Goal: Task Accomplishment & Management: Use online tool/utility

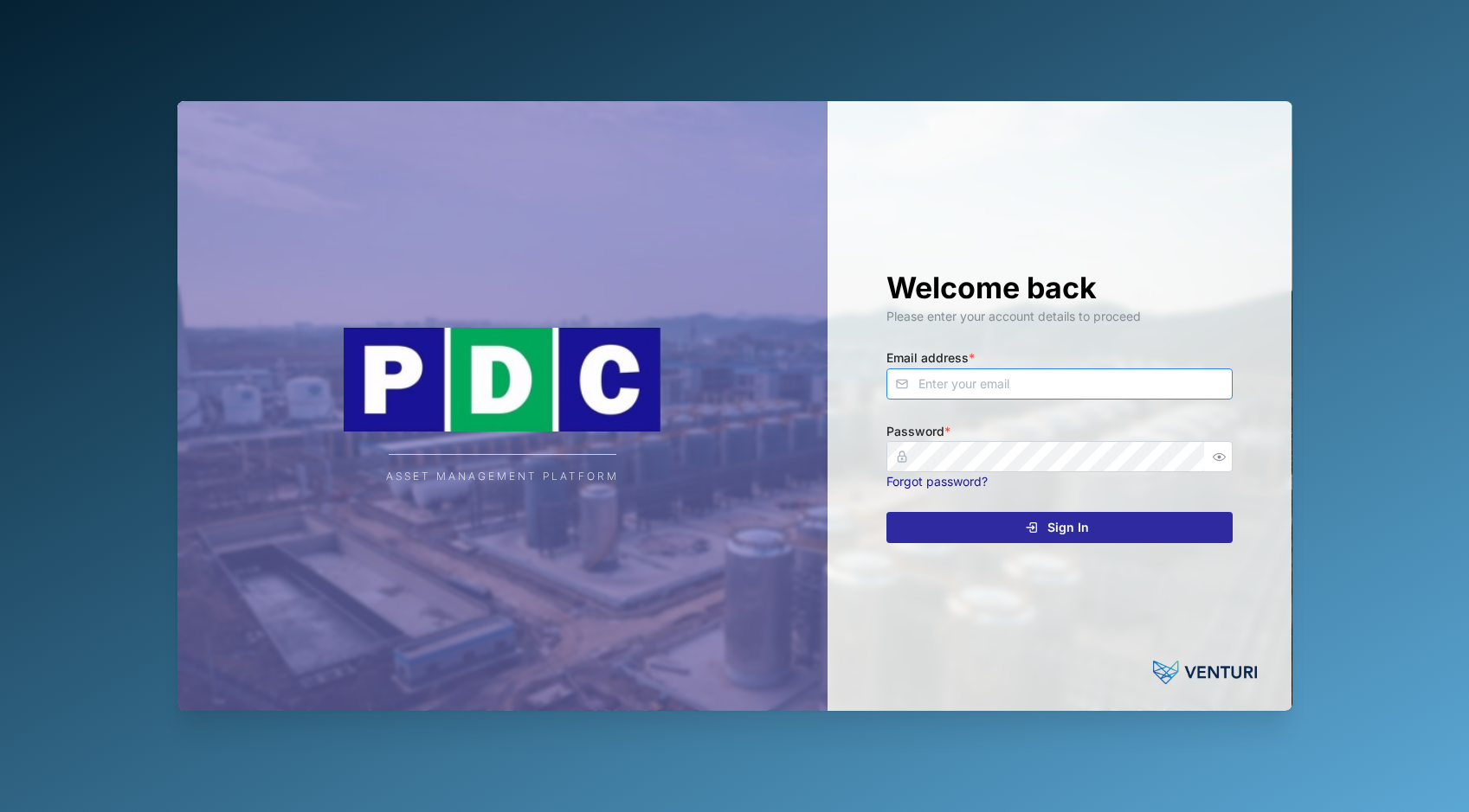
click at [966, 387] on input "Email address *" at bounding box center [1059, 384] width 346 height 31
type input "[EMAIL_ADDRESS][DOMAIN_NAME]"
click at [1051, 530] on span "Sign In" at bounding box center [1068, 527] width 42 height 29
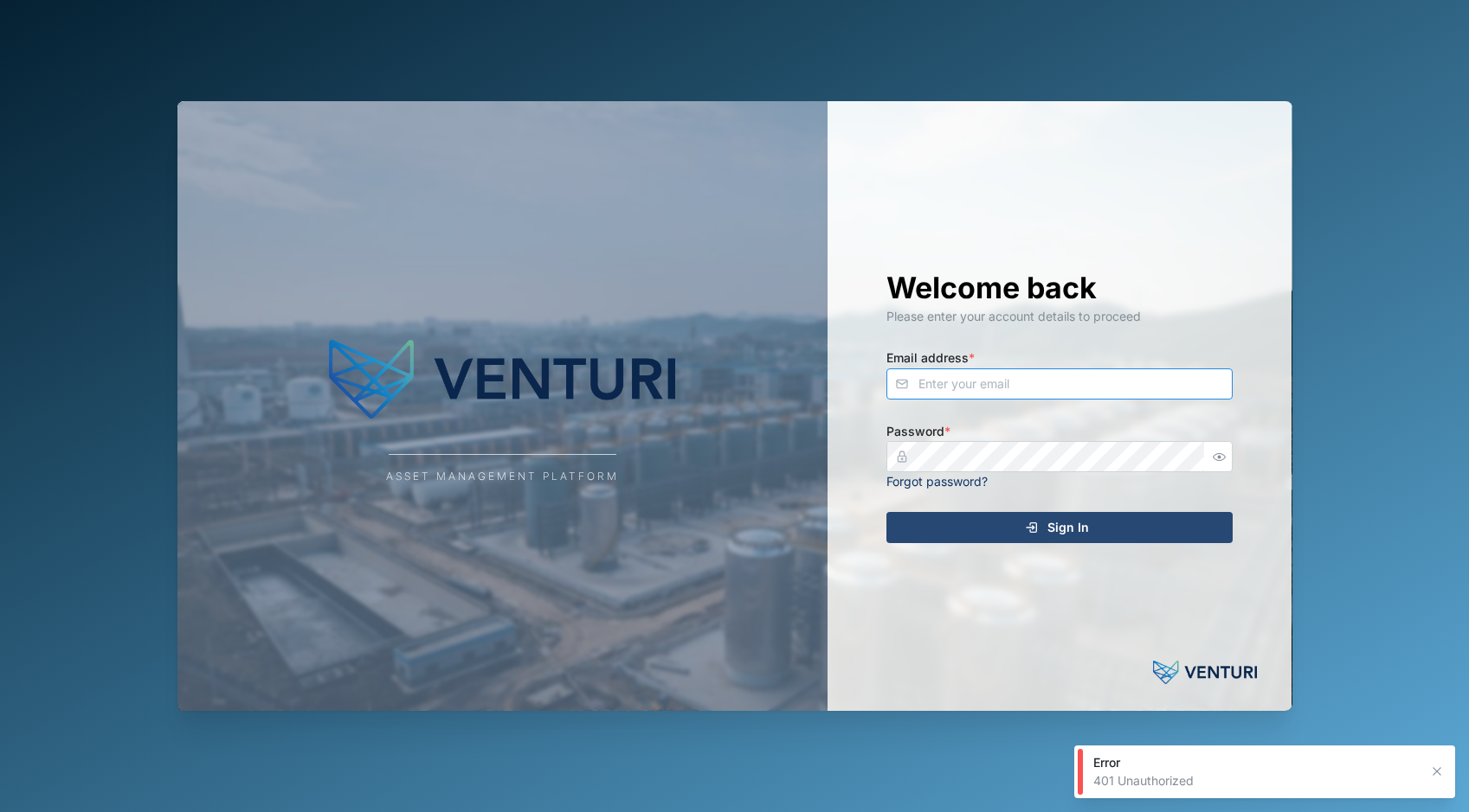
type input "[EMAIL_ADDRESS][DOMAIN_NAME]"
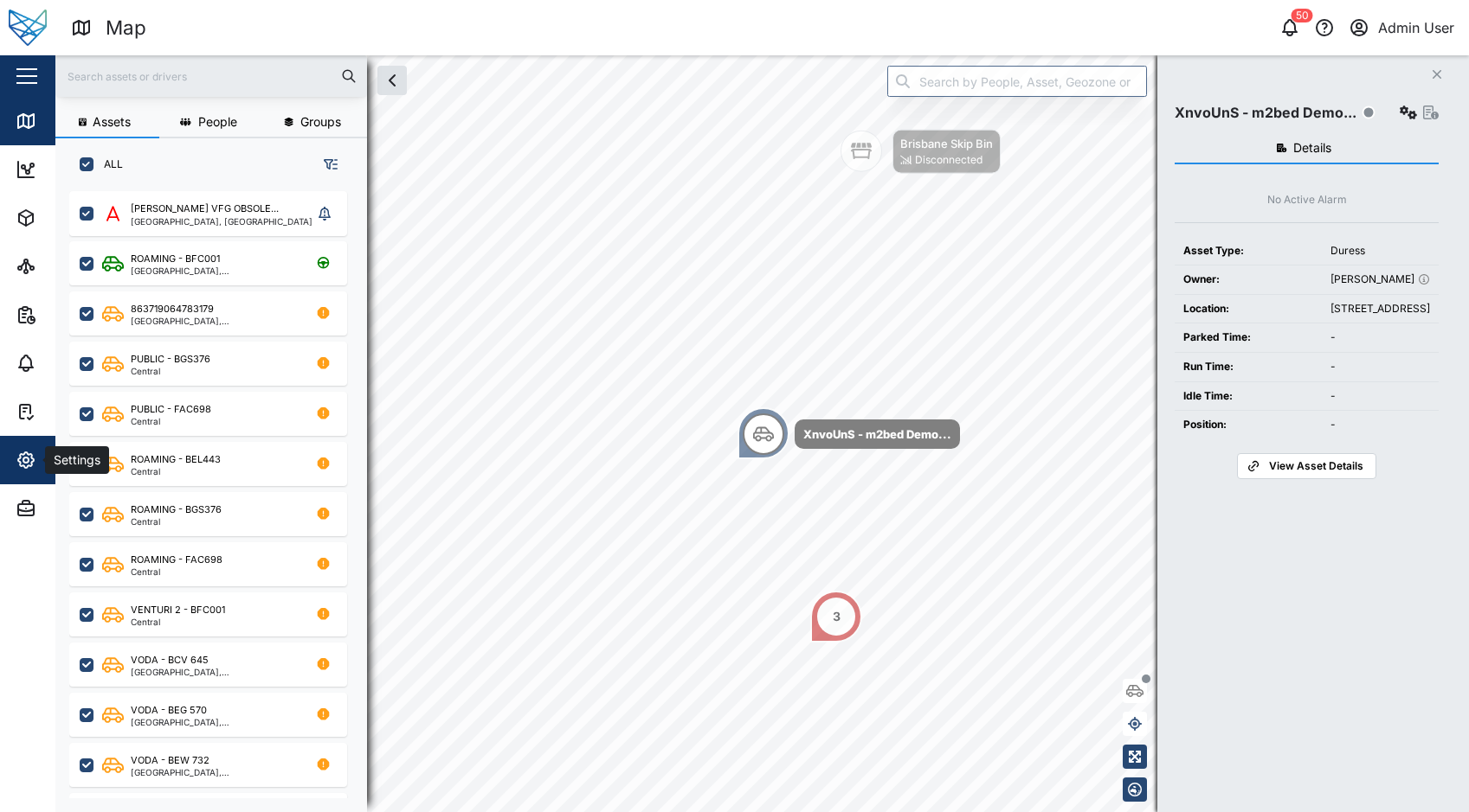
click at [50, 465] on div "Settings" at bounding box center [75, 460] width 62 height 19
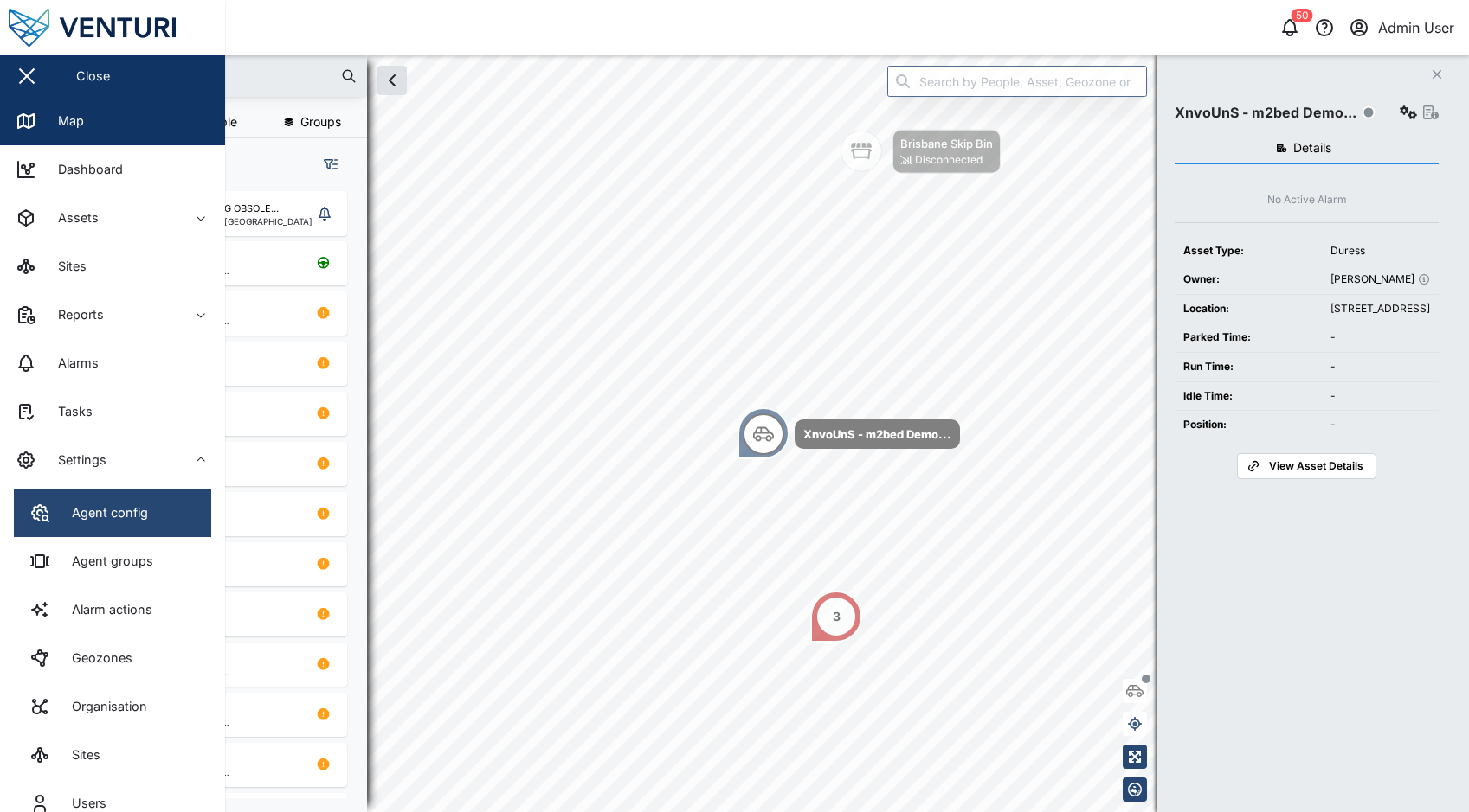
click at [159, 512] on link "Agent config" at bounding box center [113, 513] width 197 height 48
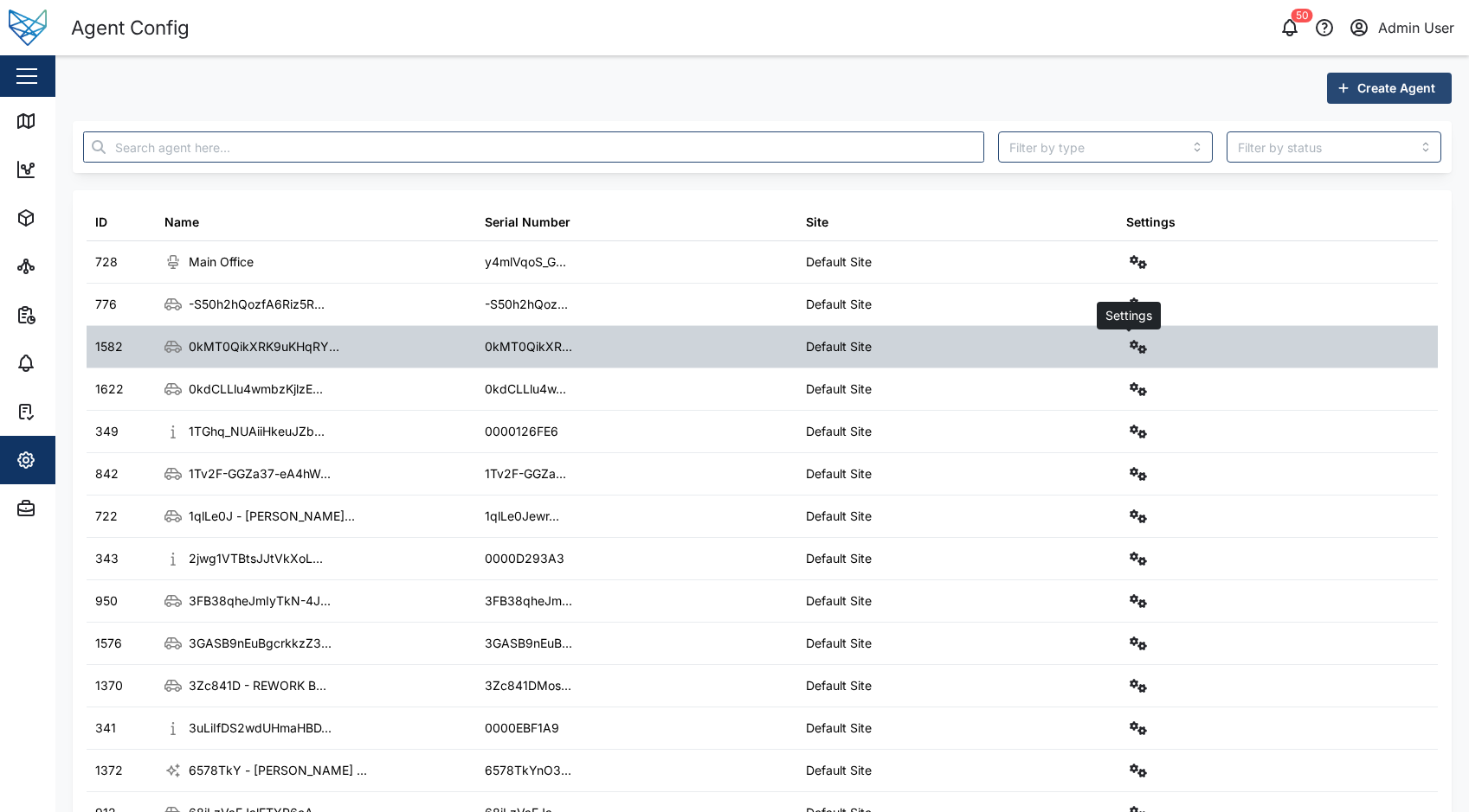
click at [1130, 348] on icon "button" at bounding box center [1138, 347] width 17 height 14
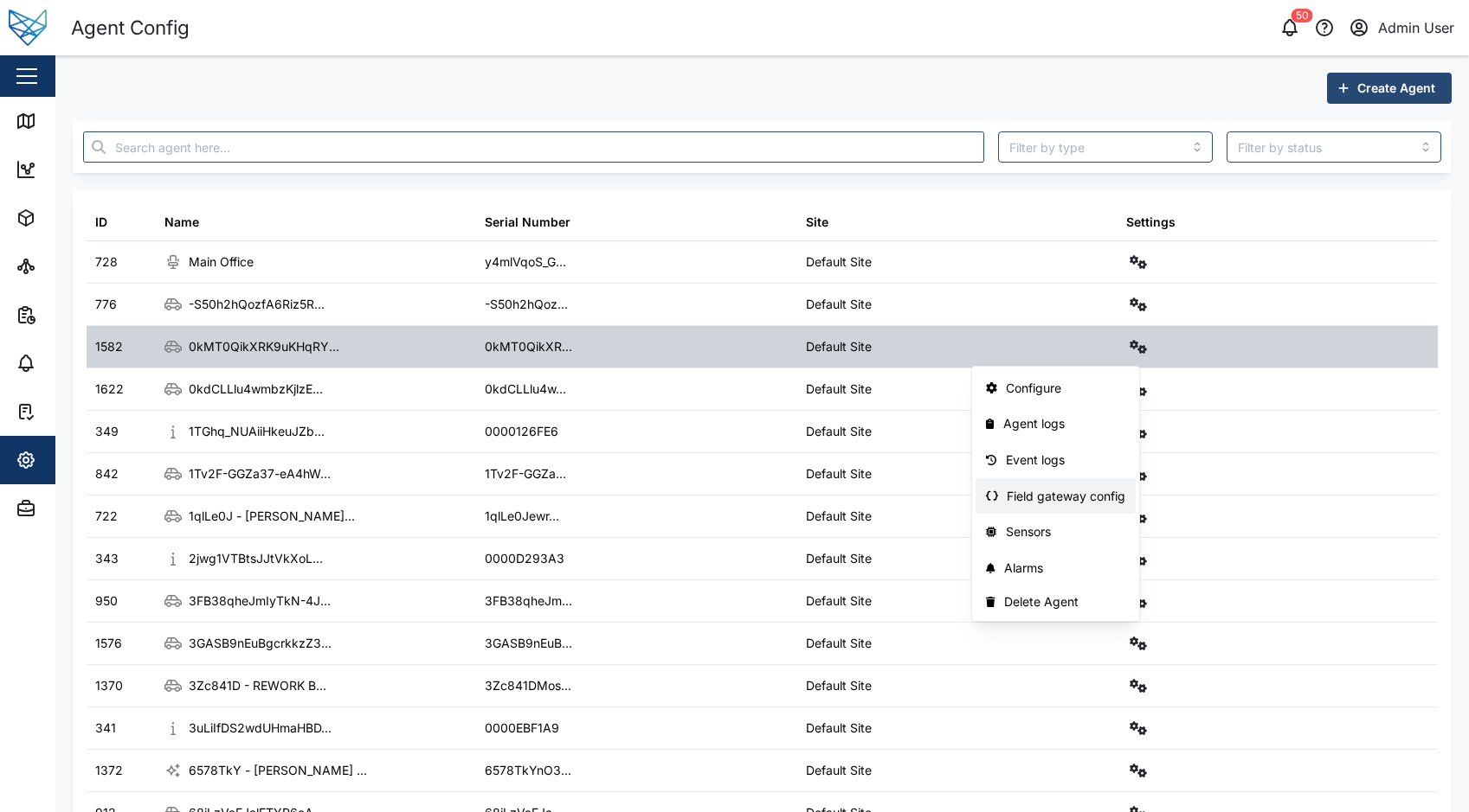
click at [1097, 497] on div "Field gateway config" at bounding box center [1065, 496] width 118 height 19
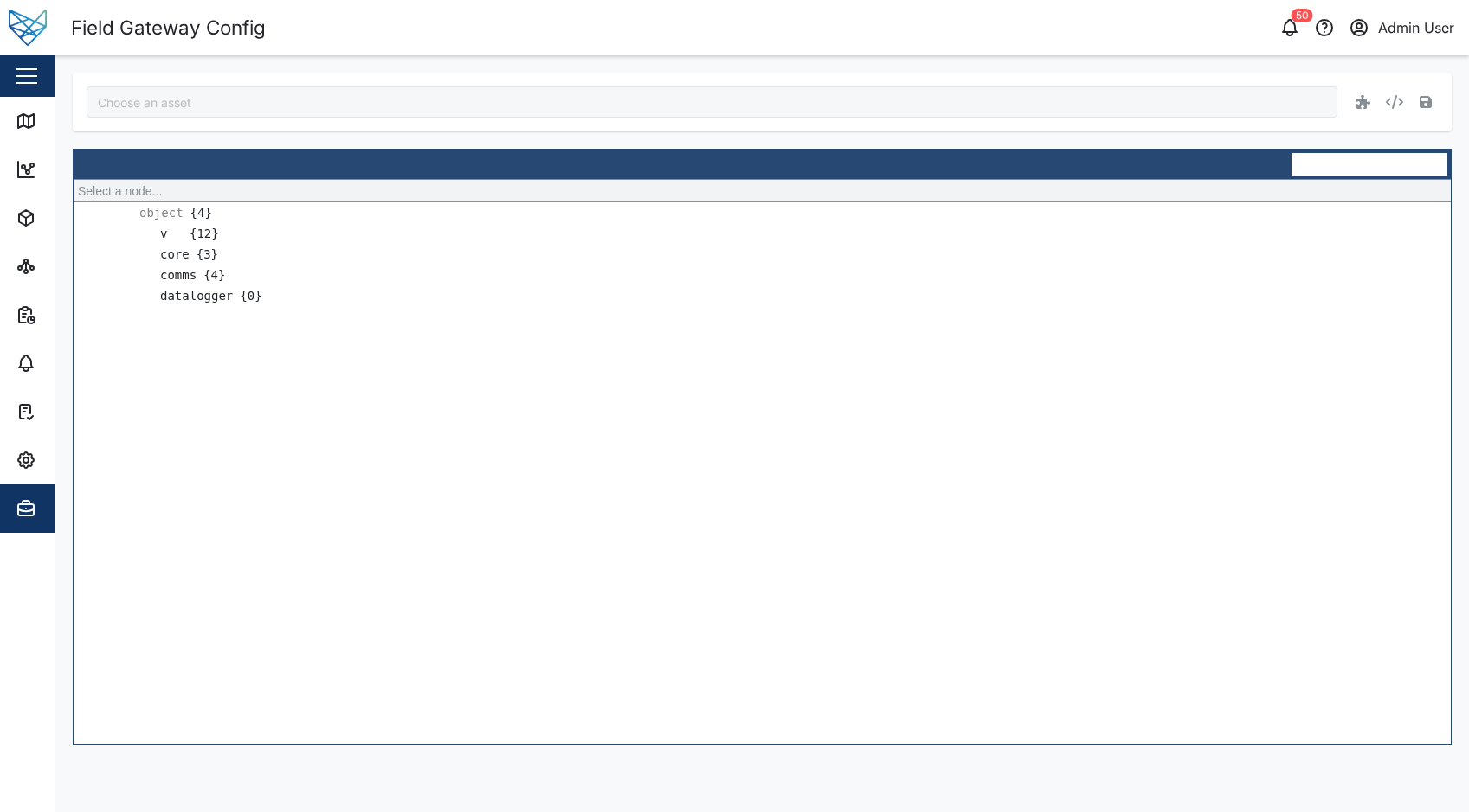
type input "0kMT0QikXRK9uKHqRYQ_5d9GMfYDFJJgBw5ZEnzmfE4"
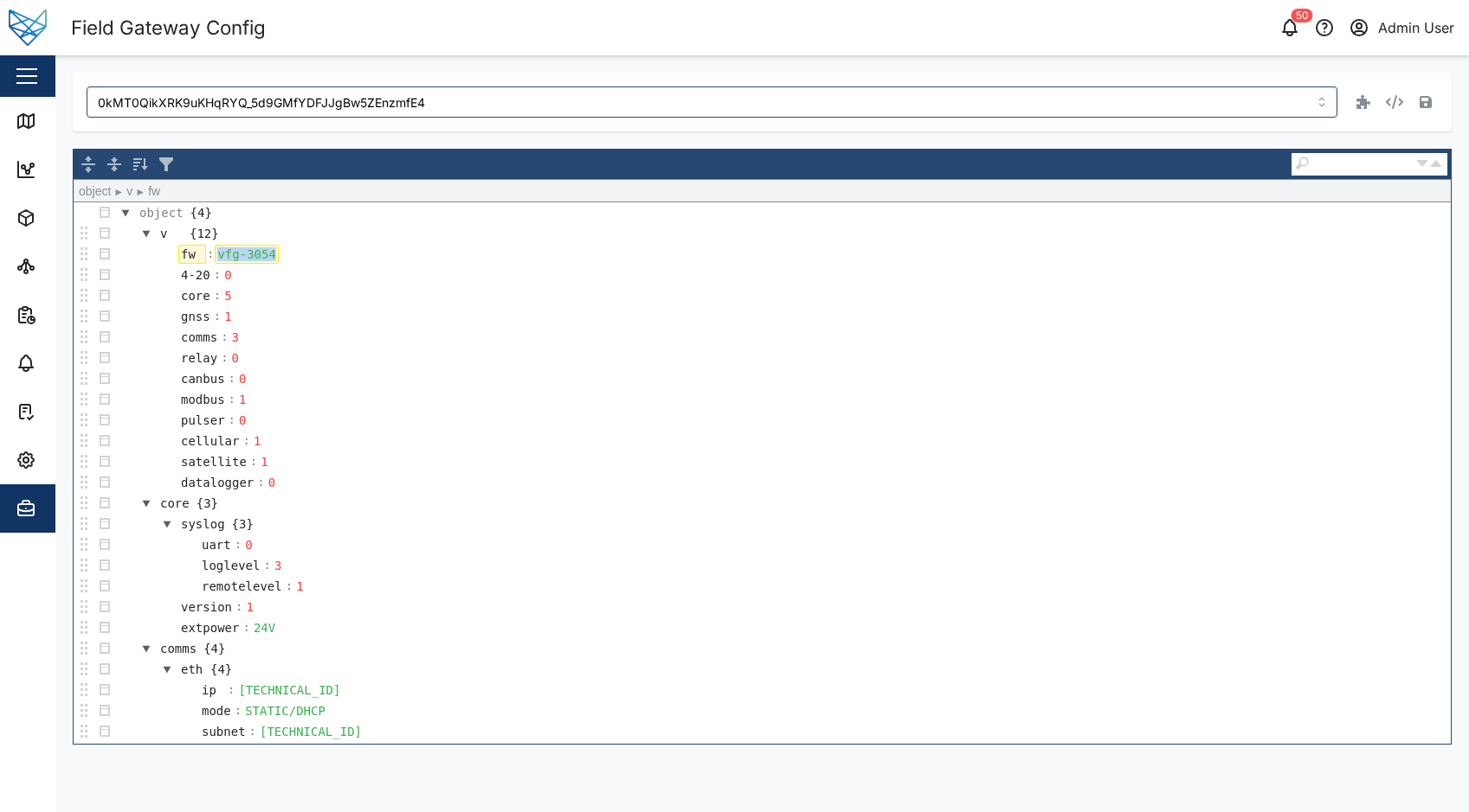
drag, startPoint x: 271, startPoint y: 254, endPoint x: 196, endPoint y: 258, distance: 75.1
click at [196, 258] on tr "fw : vfg-3054" at bounding box center [218, 254] width 123 height 21
copy div "vfg-3054"
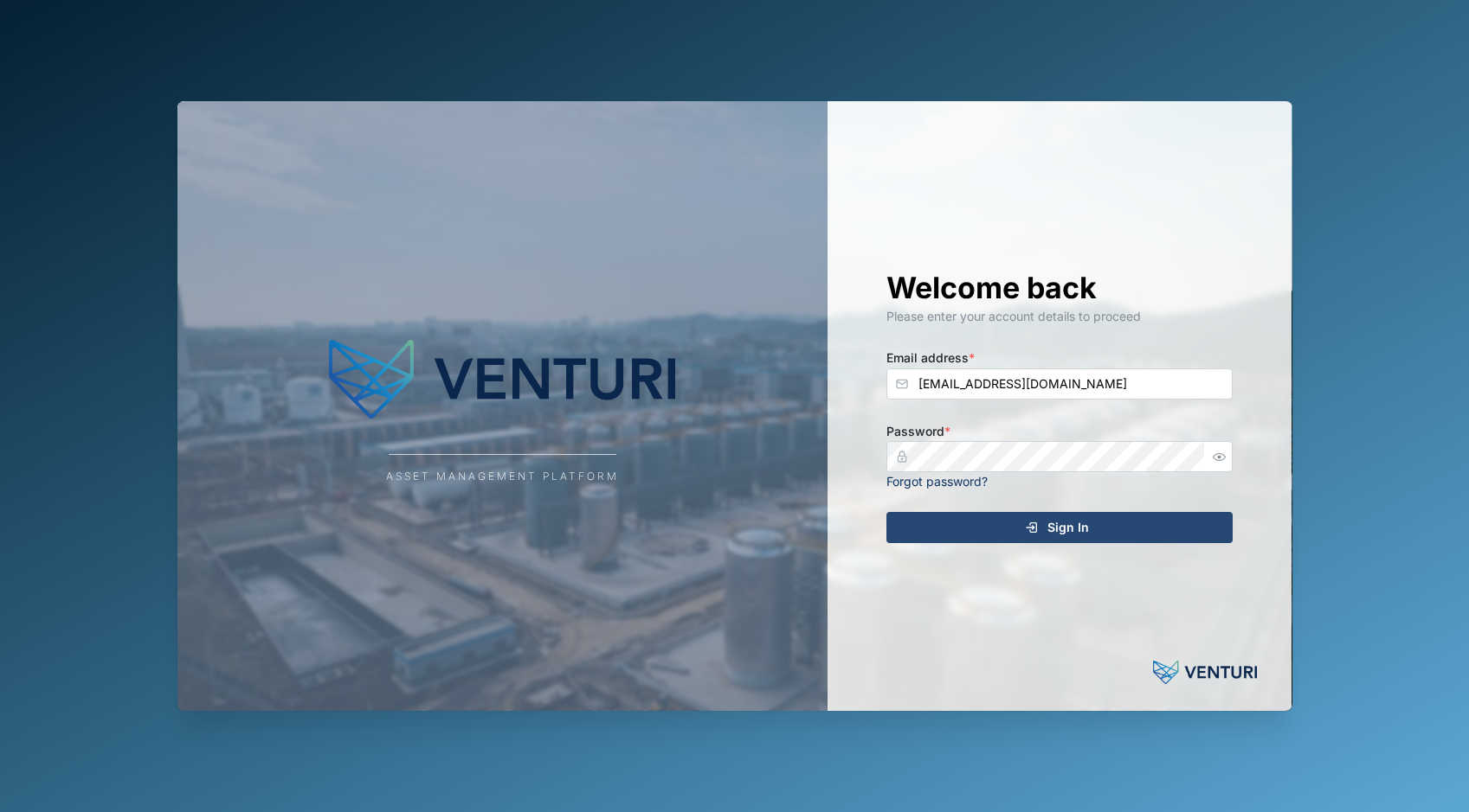
click at [1055, 515] on span "Sign In" at bounding box center [1068, 527] width 42 height 29
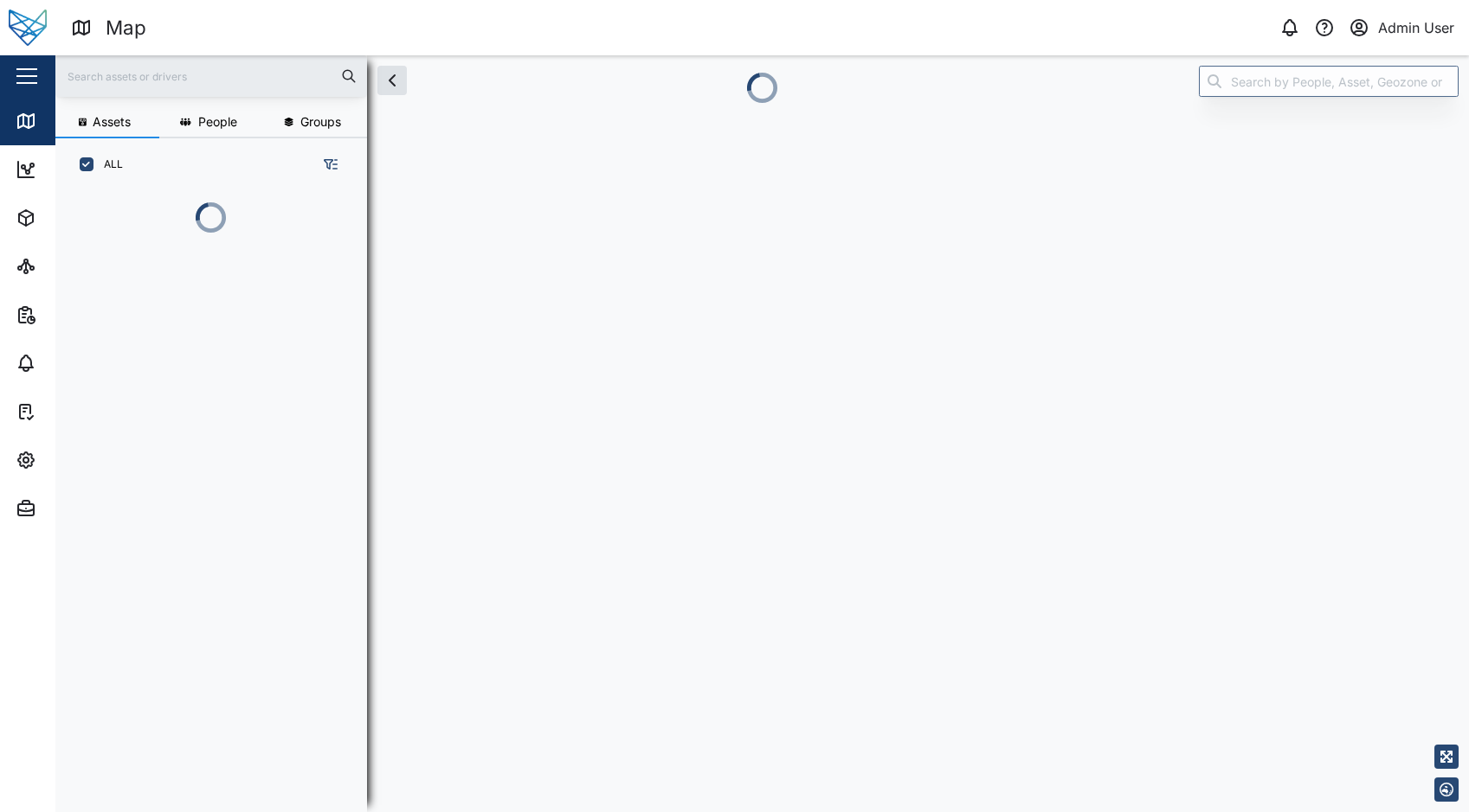
scroll to position [14, 14]
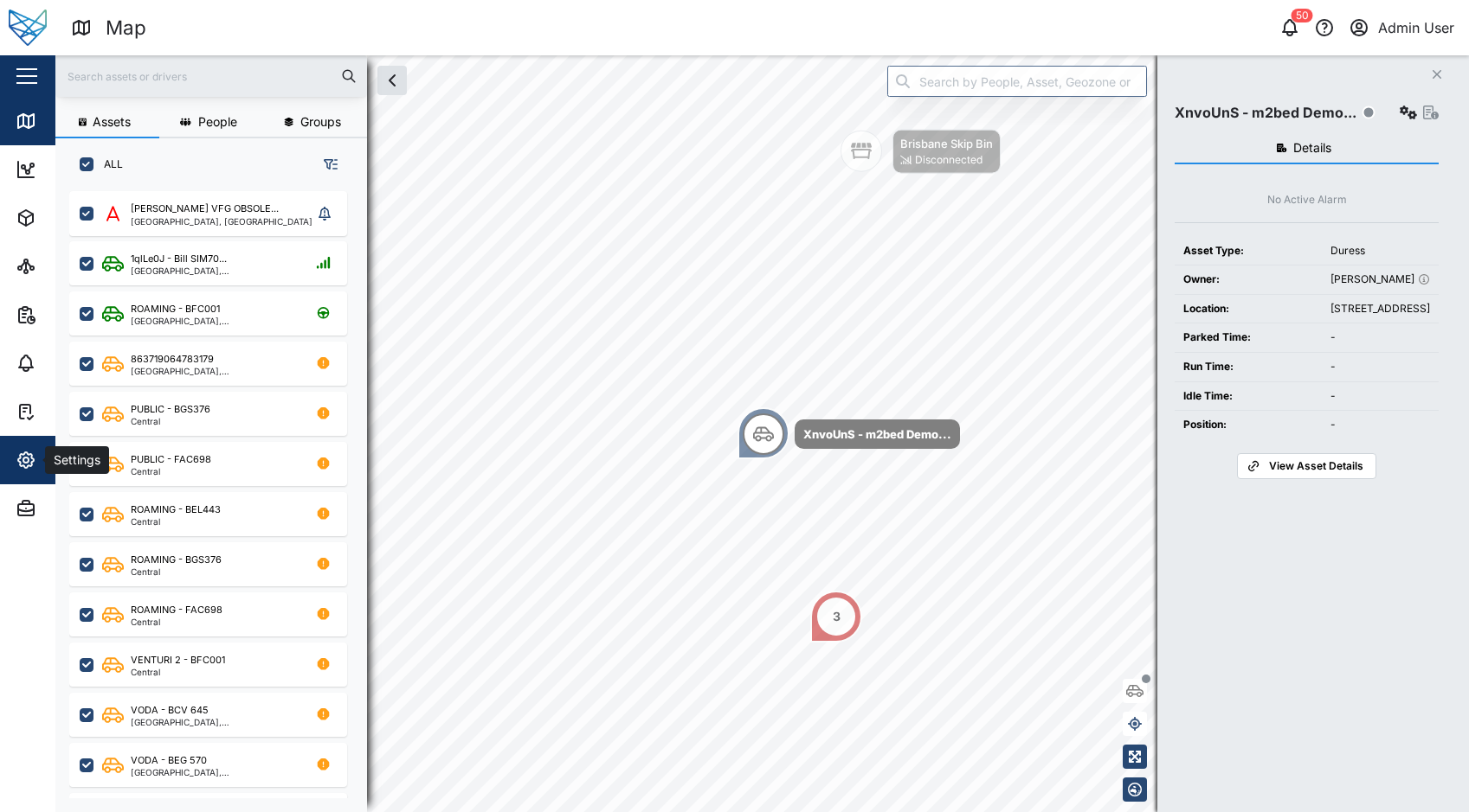
click at [37, 453] on div "Settings" at bounding box center [94, 460] width 157 height 21
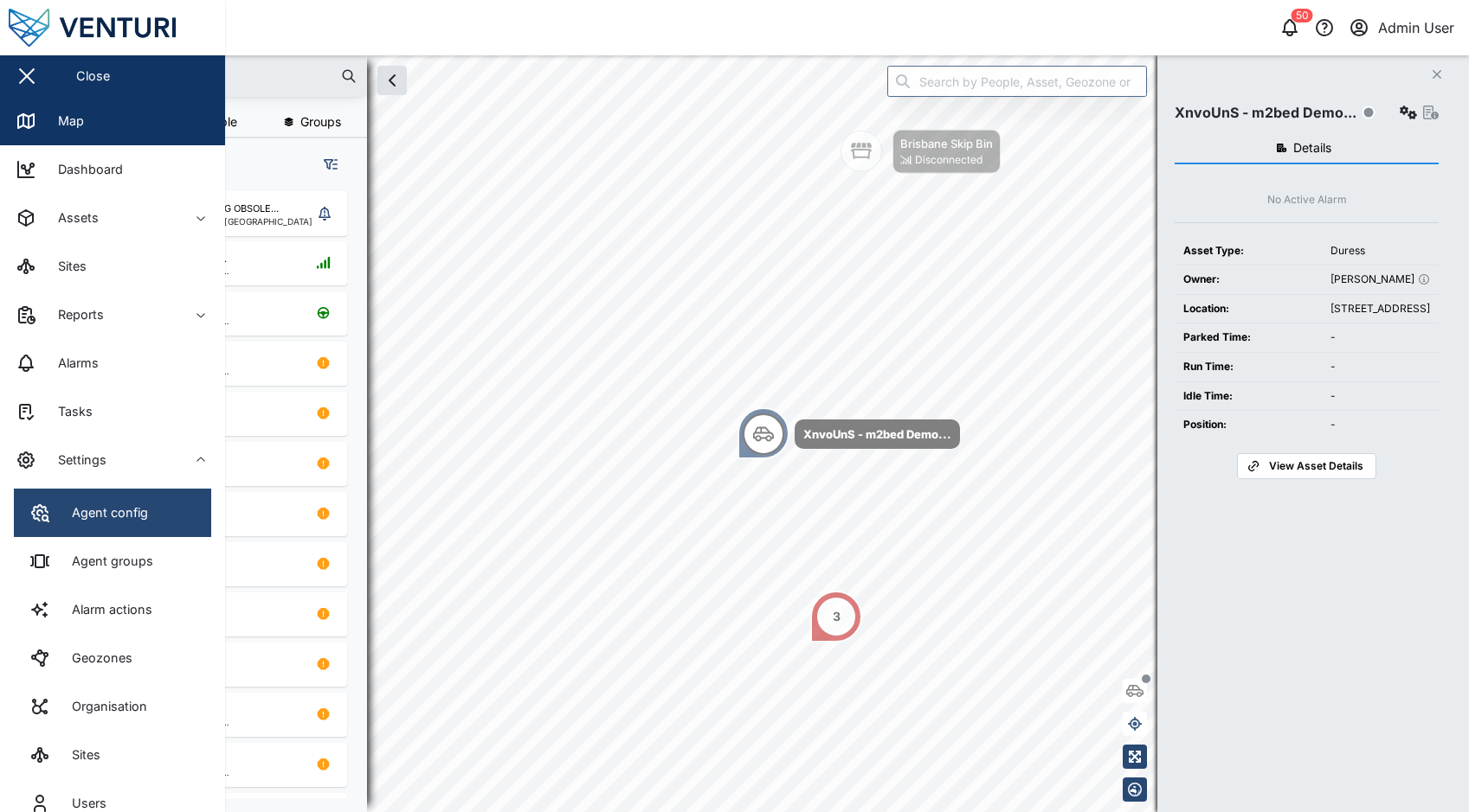
click at [133, 510] on div "Agent config" at bounding box center [103, 513] width 89 height 19
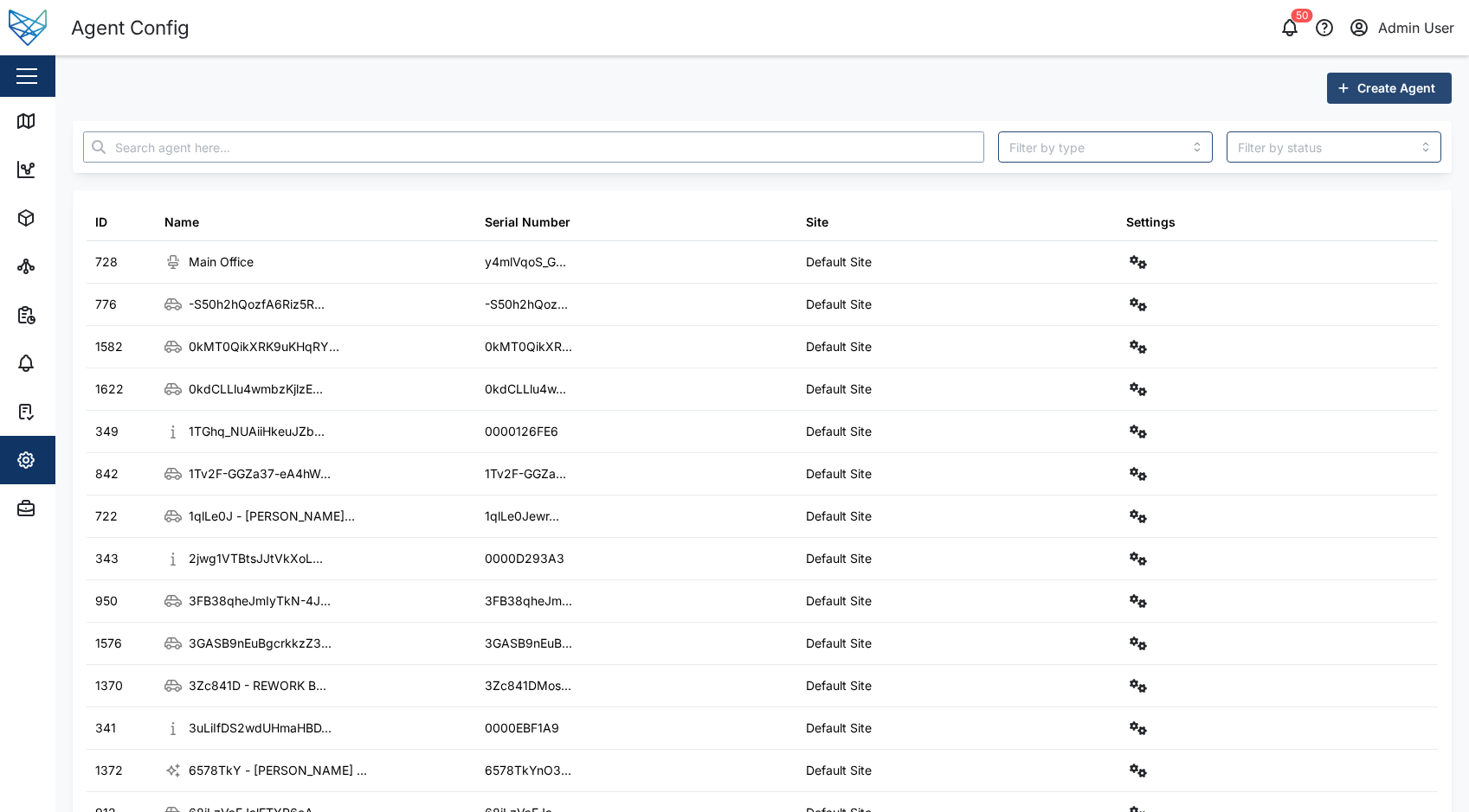
click at [681, 133] on input "text" at bounding box center [534, 147] width 901 height 31
paste input "p-zlfV5ujM"
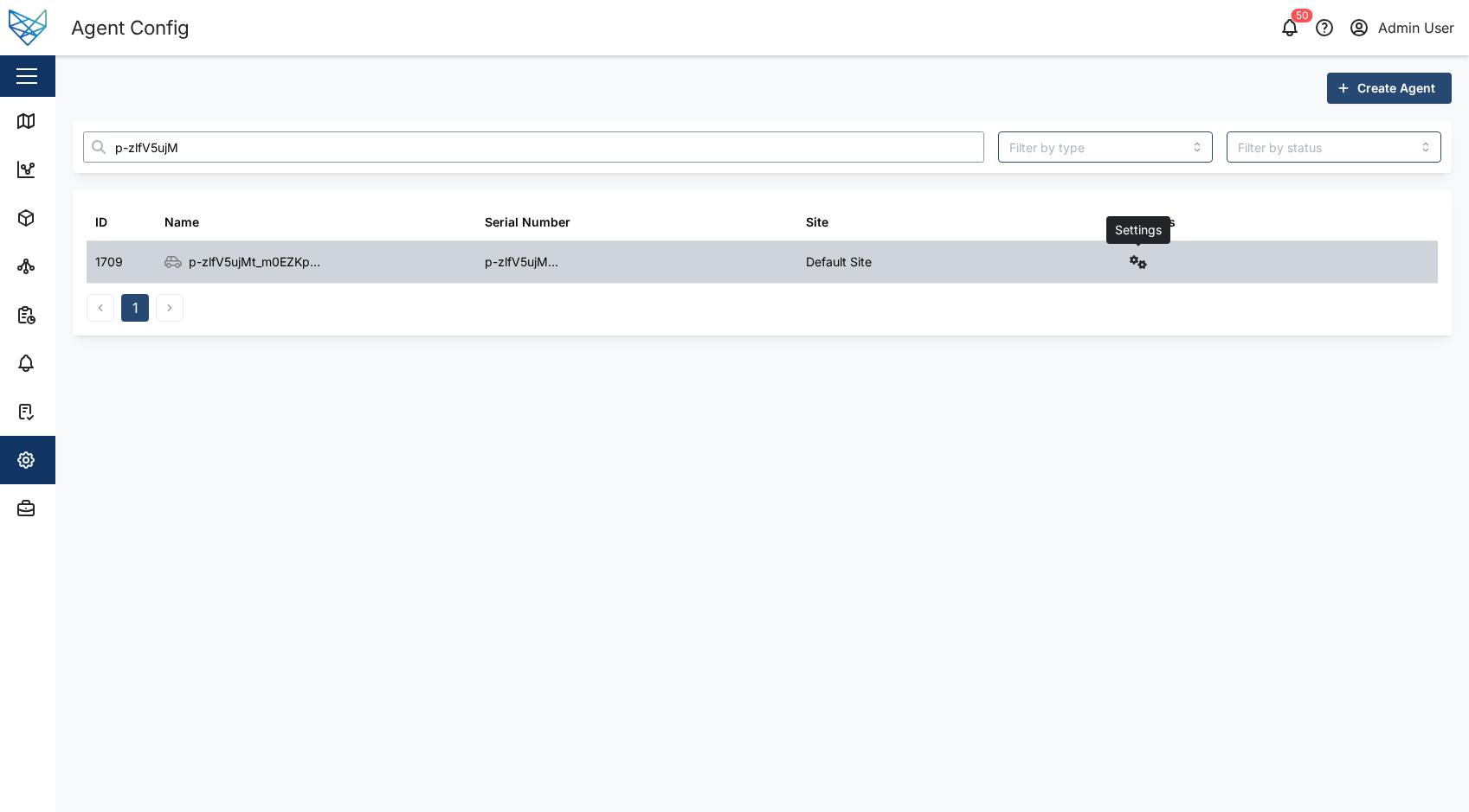
type input "p-zlfV5ujM"
click at [1130, 261] on icon "button" at bounding box center [1138, 262] width 17 height 14
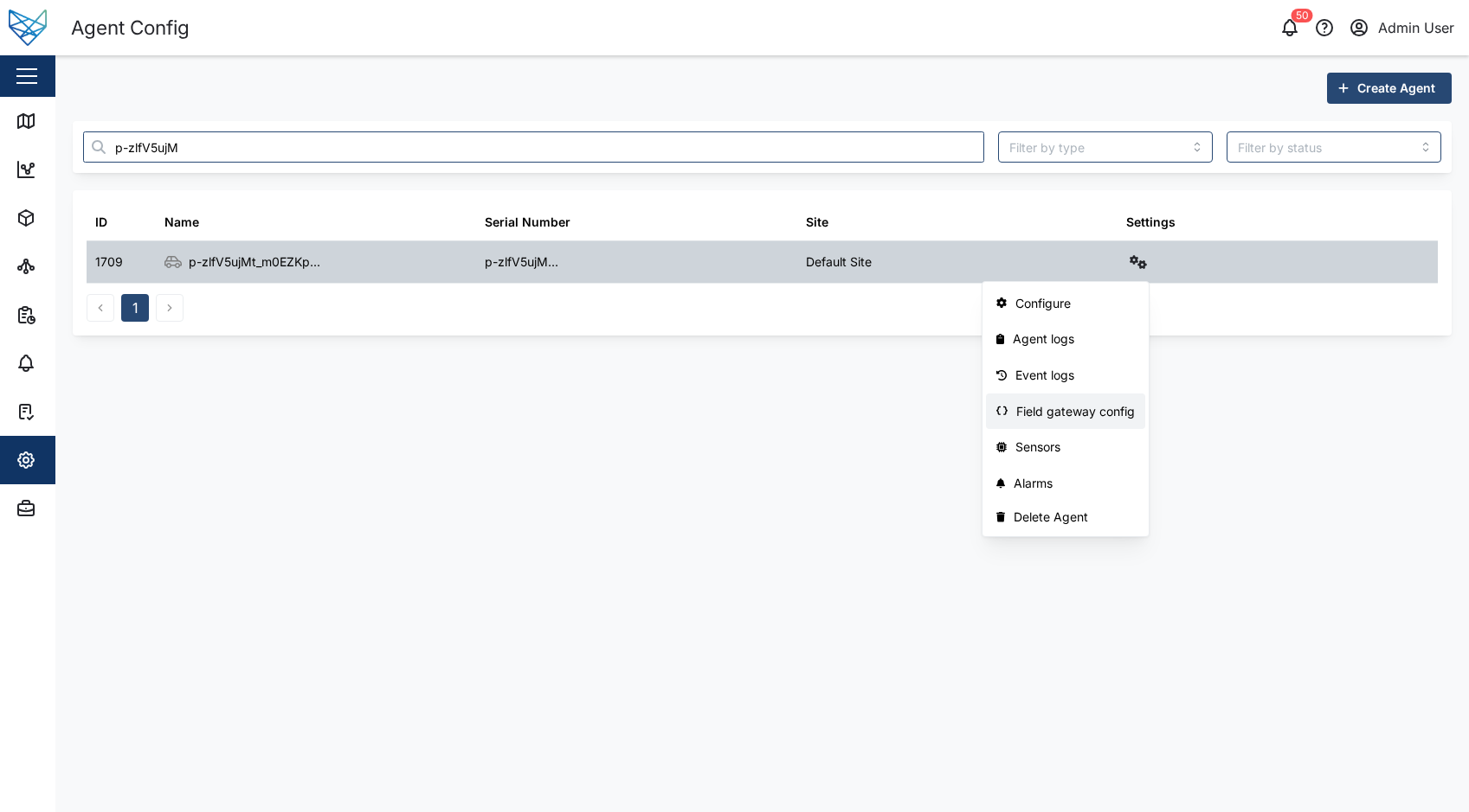
click at [1091, 404] on div "Field gateway config" at bounding box center [1075, 412] width 118 height 19
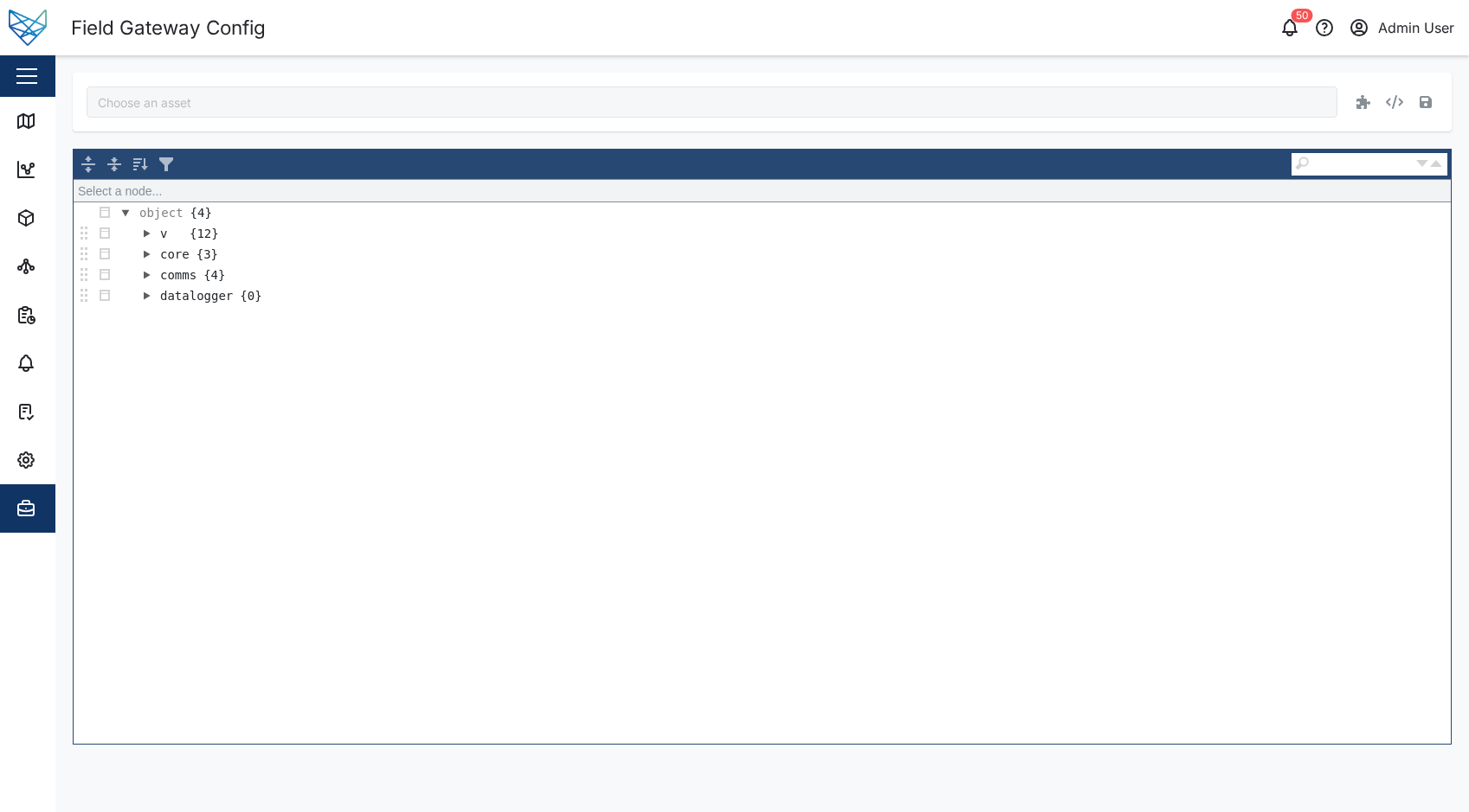
type input "p-zlfV5ujMt_m0EZKpCVr0yz8MHBKdzULX1tw6HwTQ0"
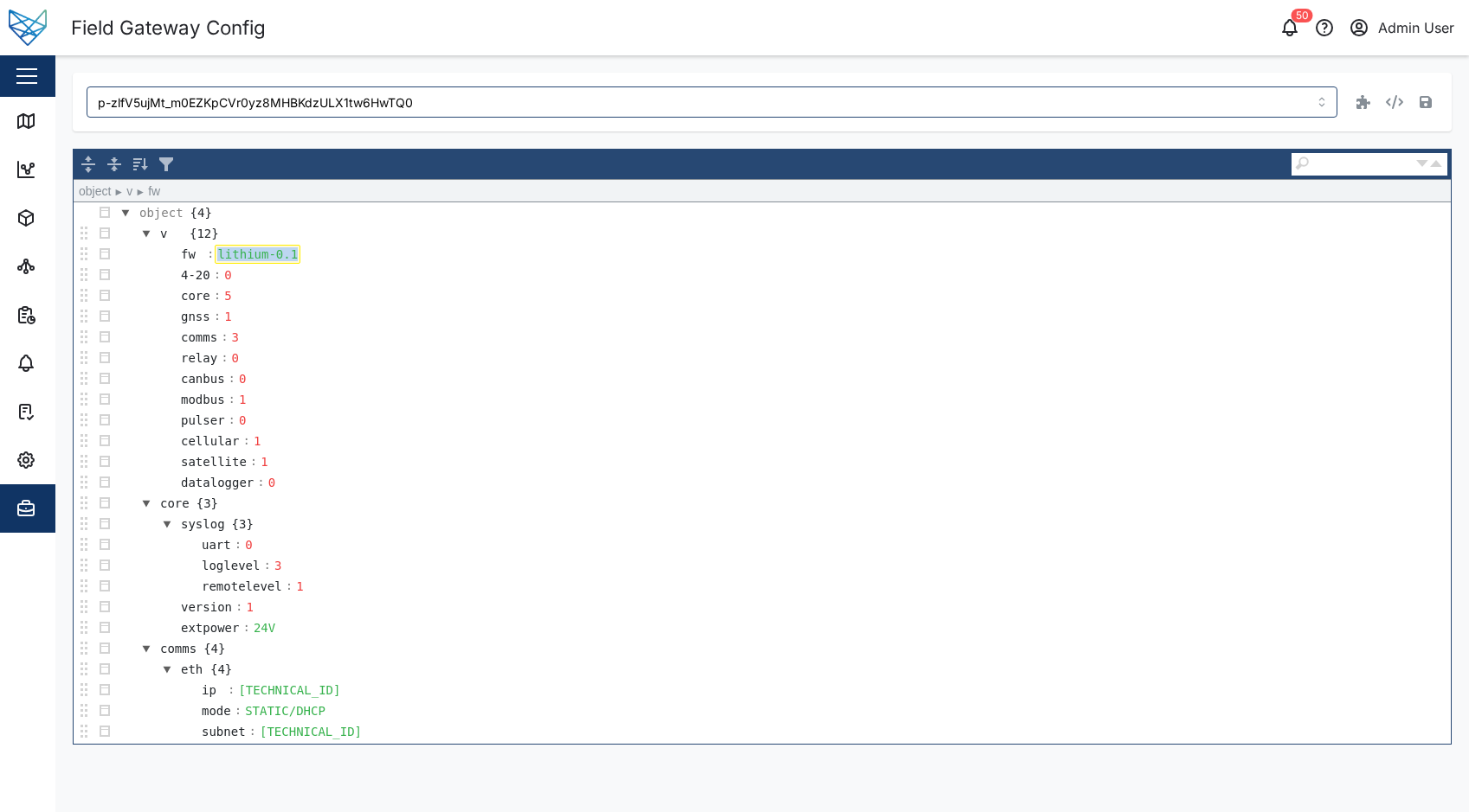
drag, startPoint x: 289, startPoint y: 255, endPoint x: 217, endPoint y: 244, distance: 72.8
click at [217, 244] on tbody "object {4} v {12} fw : lithium-0.1 4-20 : 0 core : 5 gnss : 1 comms : 3 relay :…" at bounding box center [762, 566] width 1377 height 727
paste div
click at [1423, 111] on button "button" at bounding box center [1425, 102] width 25 height 25
